Goal: Browse casually: Explore the website without a specific task or goal

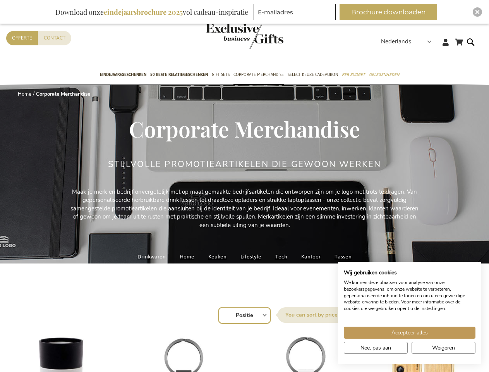
click at [244, 186] on div "Stijlvolle Promotieartikelen Die Gewoon Werken" at bounding box center [244, 173] width 273 height 28
click at [408, 41] on span "Nederlands" at bounding box center [396, 41] width 30 height 9
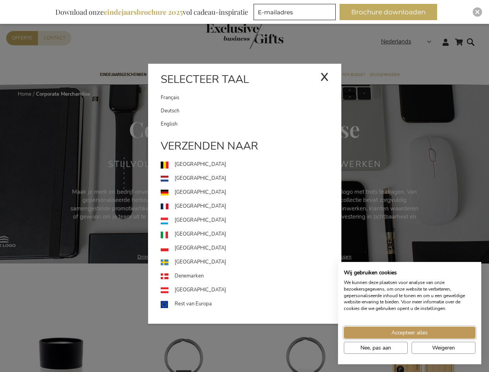
click at [410, 332] on span "Accepteer alles" at bounding box center [409, 332] width 36 height 8
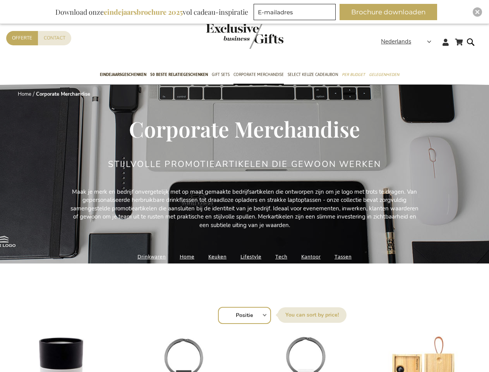
click at [391, 12] on button "Brochure downloaden" at bounding box center [388, 12] width 98 height 16
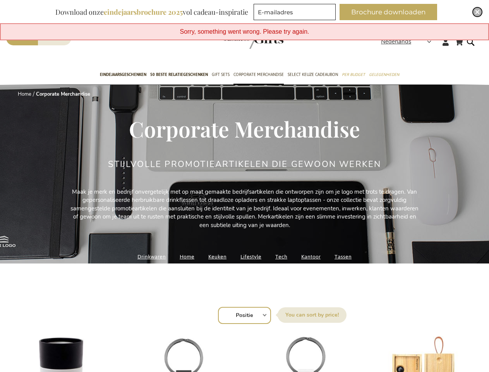
click at [477, 12] on img "Close" at bounding box center [477, 12] width 5 height 5
